Goal: Navigation & Orientation: Find specific page/section

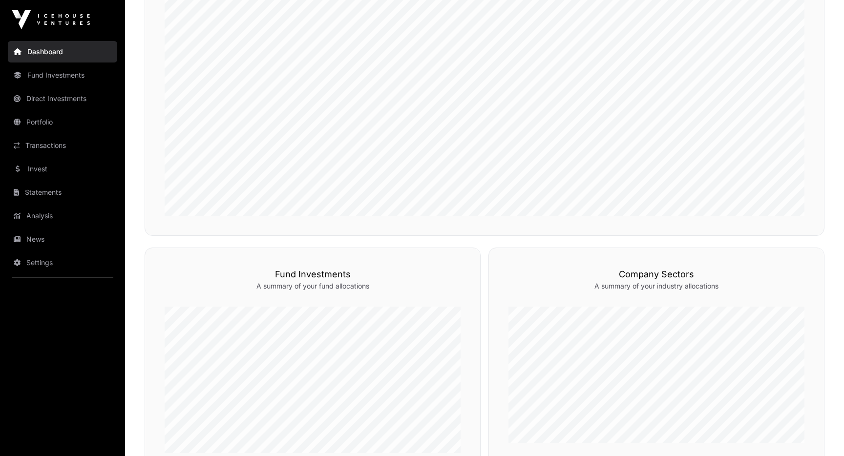
scroll to position [177, 0]
click at [69, 80] on link "Fund Investments" at bounding box center [62, 74] width 109 height 21
click at [45, 75] on link "Fund Investments" at bounding box center [62, 74] width 109 height 21
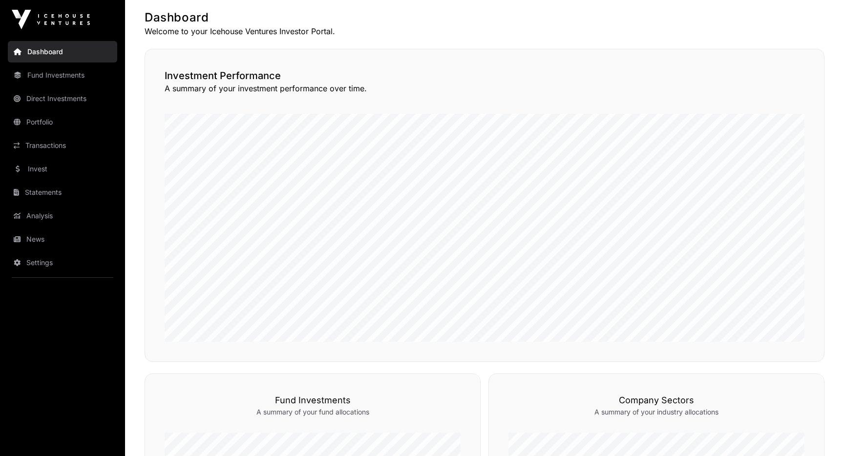
scroll to position [0, 0]
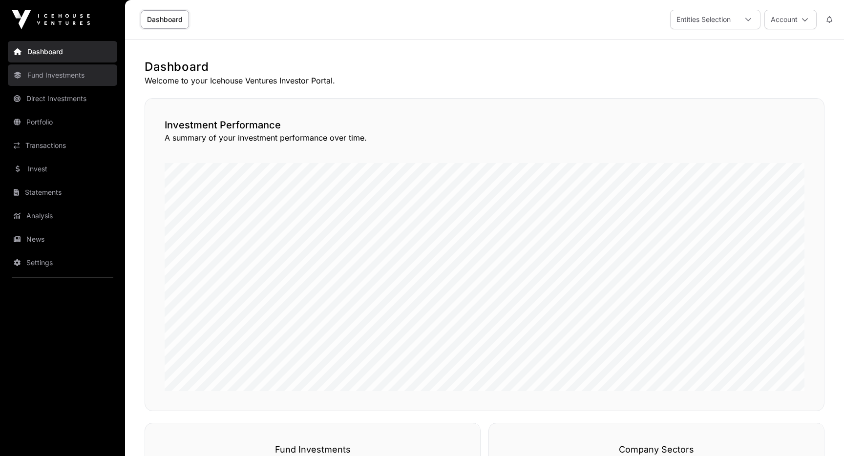
click at [49, 78] on link "Fund Investments" at bounding box center [62, 74] width 109 height 21
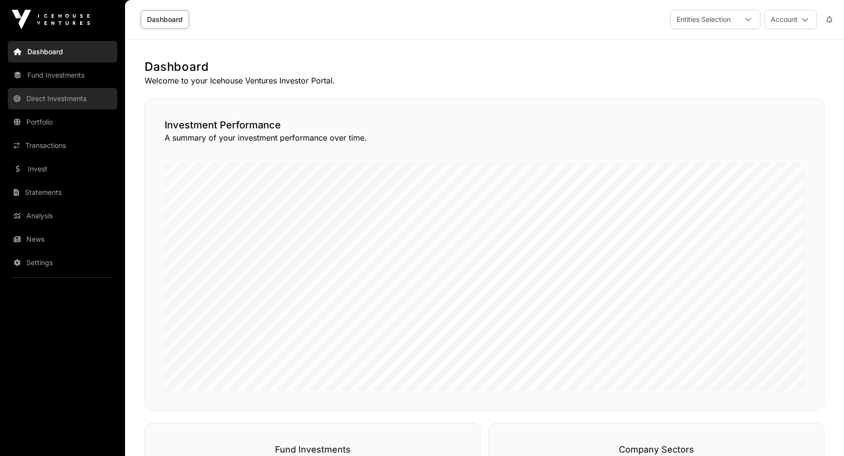
click at [74, 104] on link "Direct Investments" at bounding box center [62, 98] width 109 height 21
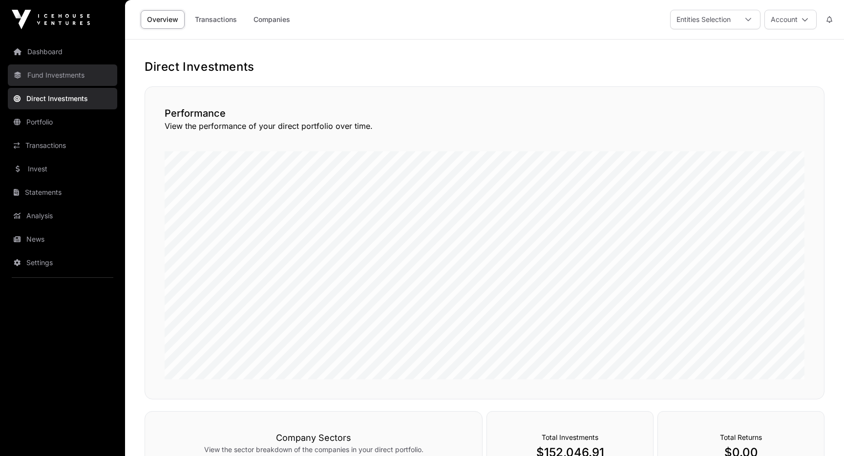
click at [65, 80] on link "Fund Investments" at bounding box center [62, 74] width 109 height 21
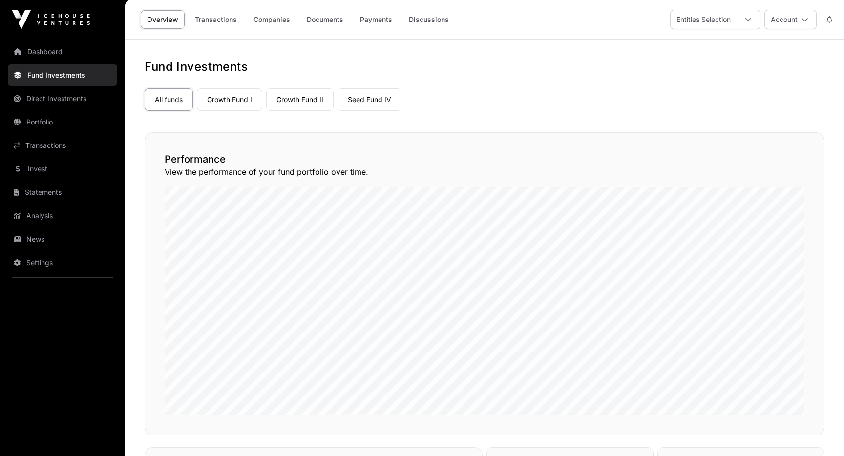
click at [27, 74] on link "Fund Investments" at bounding box center [62, 74] width 109 height 21
click at [284, 24] on link "Companies" at bounding box center [271, 19] width 49 height 19
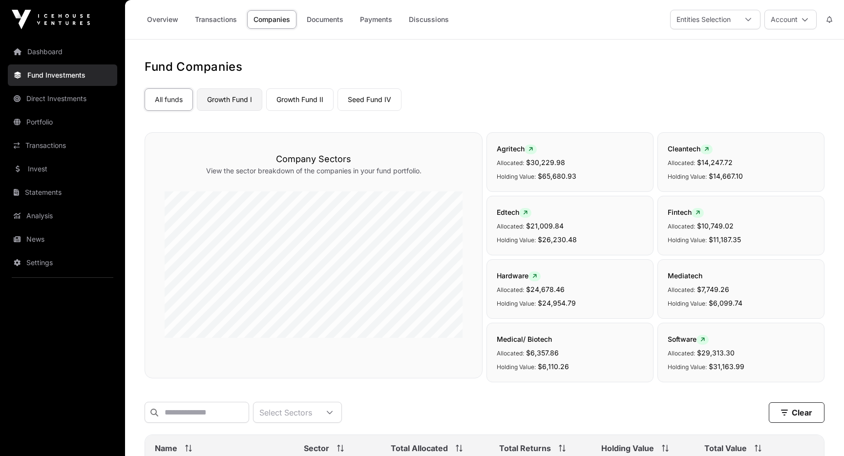
click at [232, 101] on link "Growth Fund I" at bounding box center [229, 99] width 65 height 22
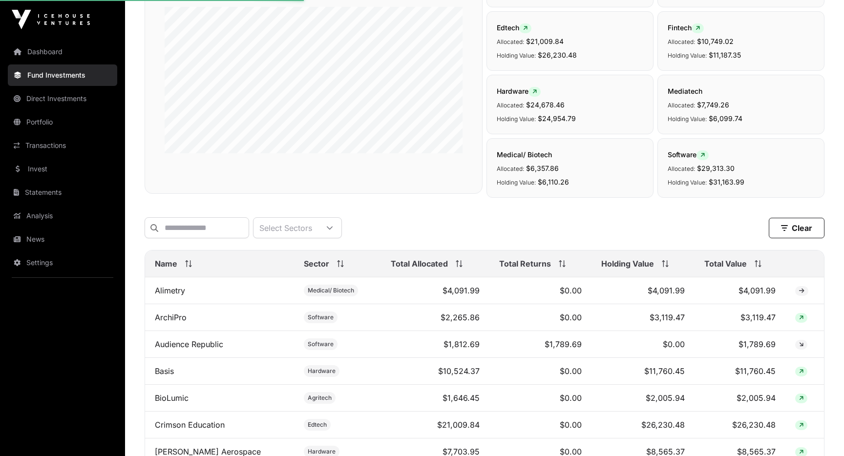
scroll to position [190, 0]
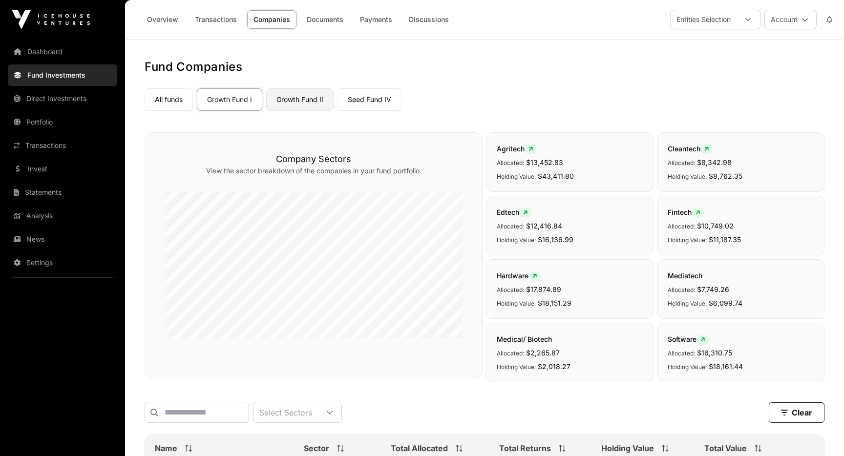
click at [295, 103] on link "Growth Fund II" at bounding box center [299, 99] width 67 height 22
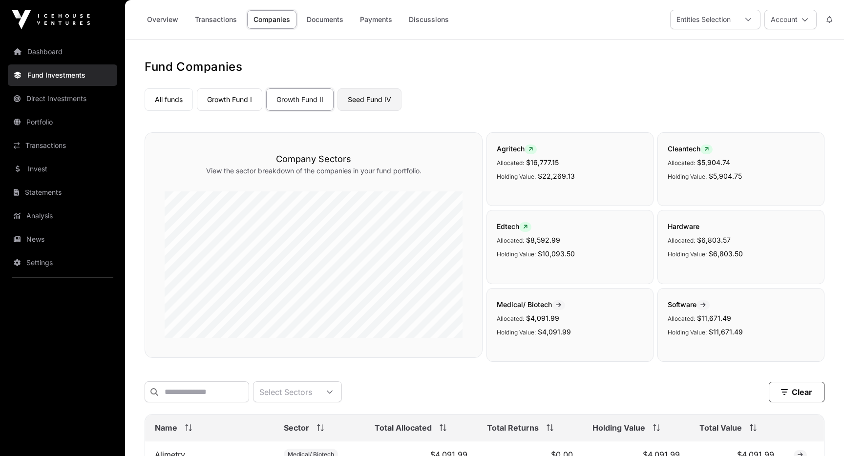
click at [373, 99] on link "Seed Fund IV" at bounding box center [369, 99] width 64 height 22
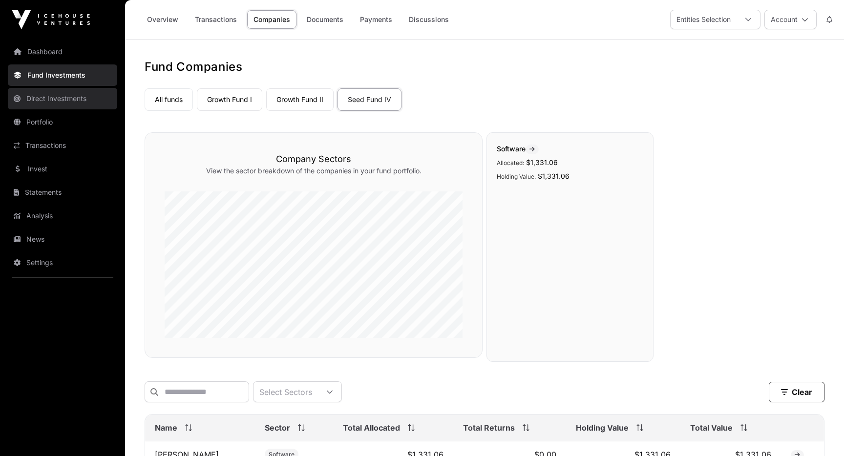
click at [71, 105] on link "Direct Investments" at bounding box center [62, 98] width 109 height 21
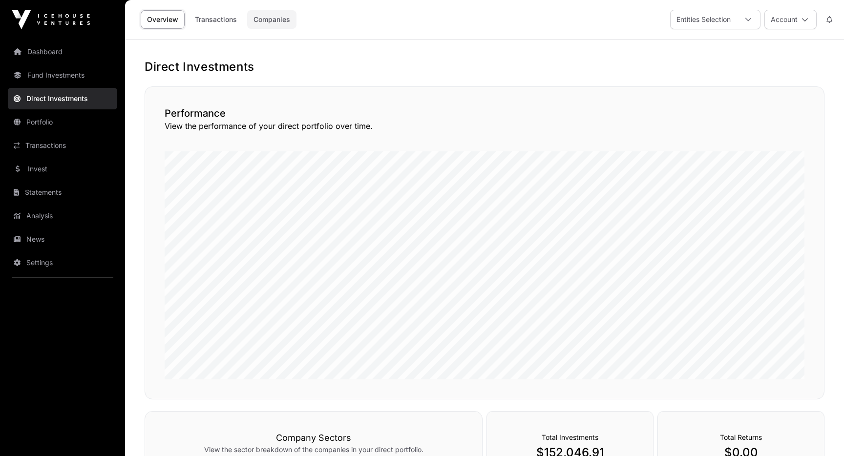
click at [273, 16] on link "Companies" at bounding box center [271, 19] width 49 height 19
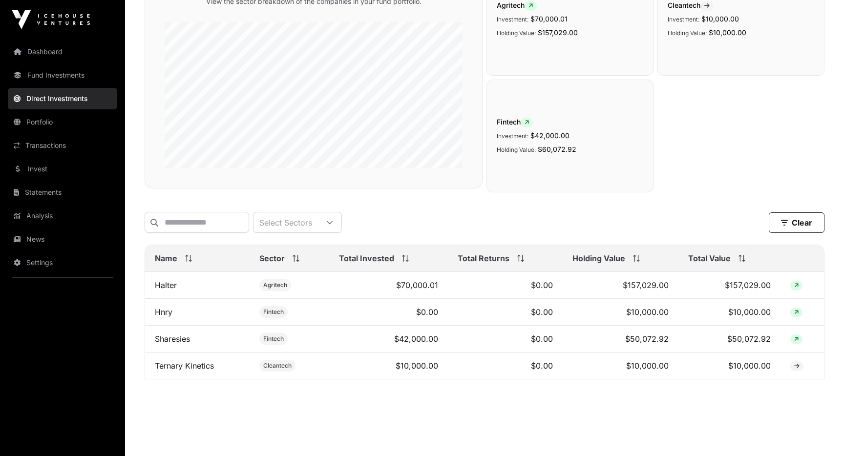
scroll to position [130, 0]
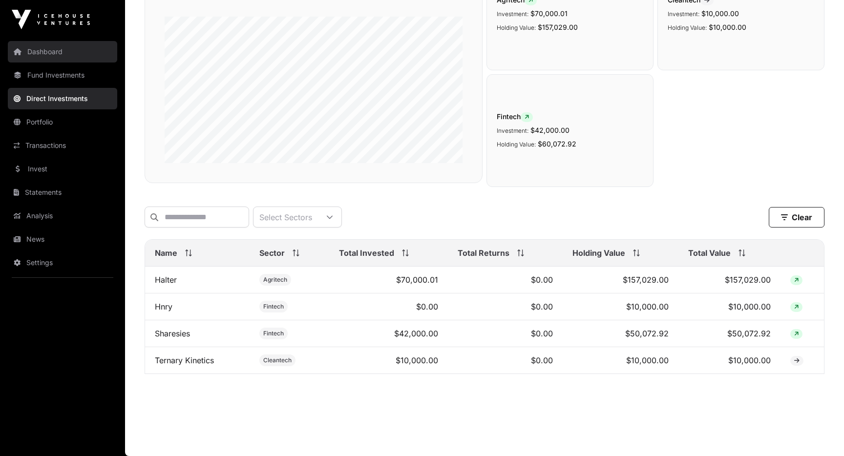
click at [59, 48] on link "Dashboard" at bounding box center [62, 51] width 109 height 21
